Goal: Task Accomplishment & Management: Manage account settings

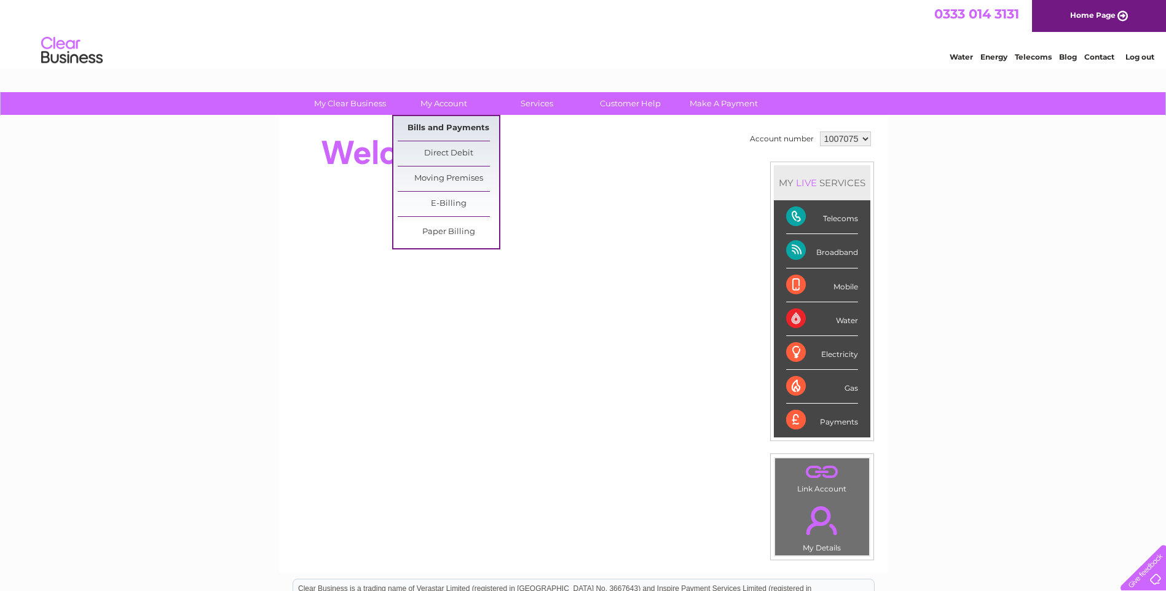
click at [447, 125] on link "Bills and Payments" at bounding box center [448, 128] width 101 height 25
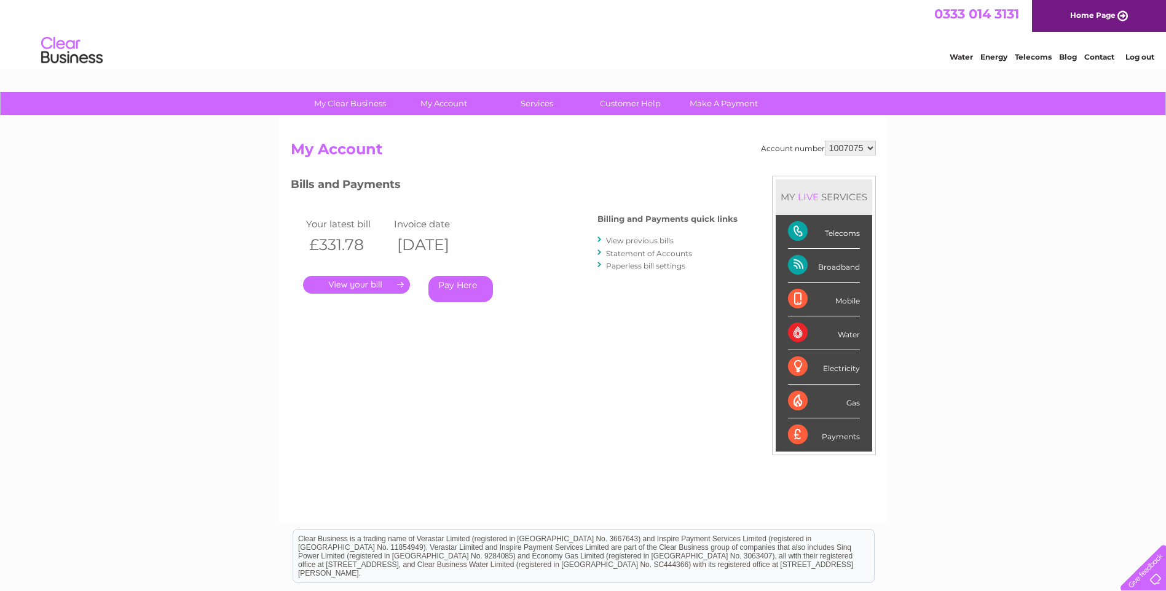
click at [360, 284] on link "." at bounding box center [356, 285] width 107 height 18
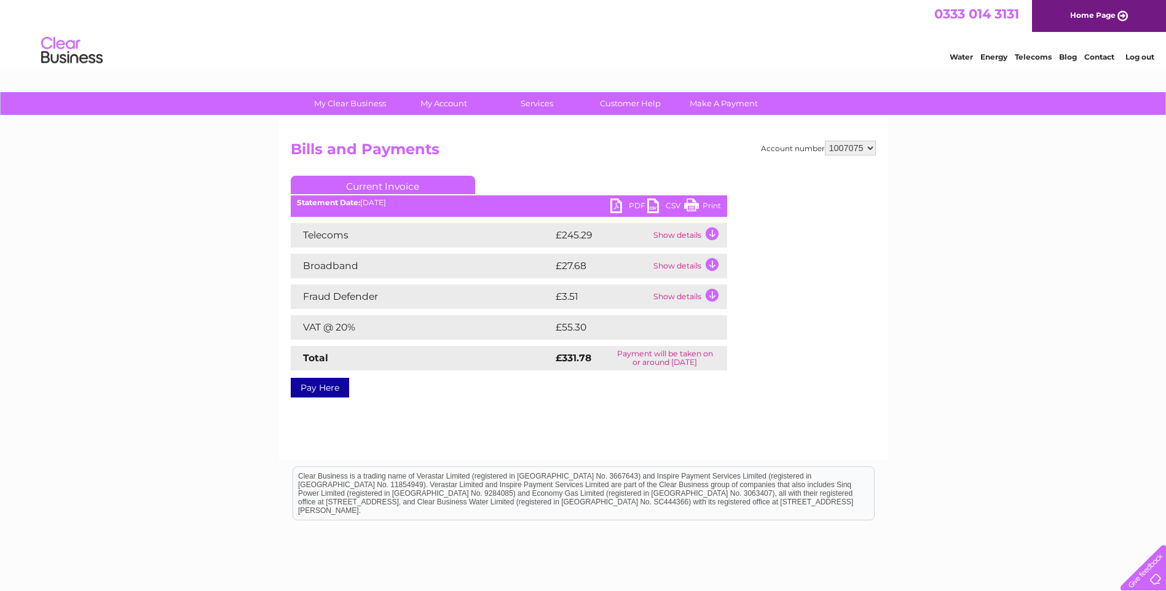
click at [616, 207] on link "PDF" at bounding box center [628, 207] width 37 height 18
